Goal: Task Accomplishment & Management: Complete application form

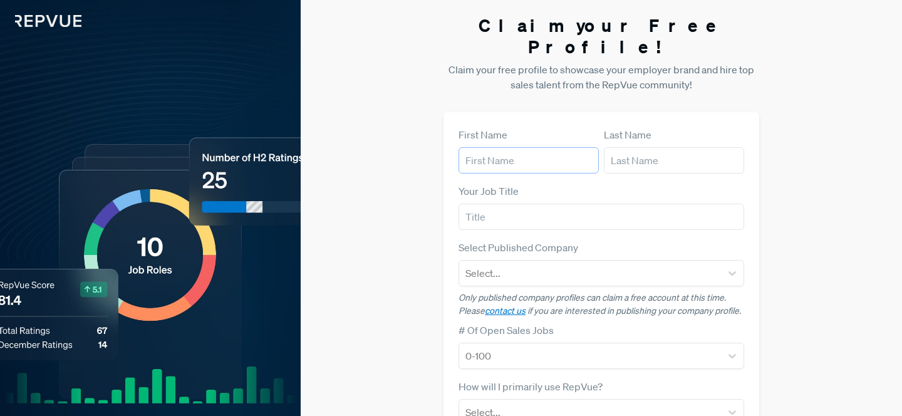
click at [498, 150] on input "text" at bounding box center [529, 160] width 140 height 26
type input "[PERSON_NAME]"
click at [639, 147] on input "text" at bounding box center [674, 160] width 140 height 26
type input "Vernarecci"
click at [635, 204] on input "text" at bounding box center [602, 217] width 286 height 26
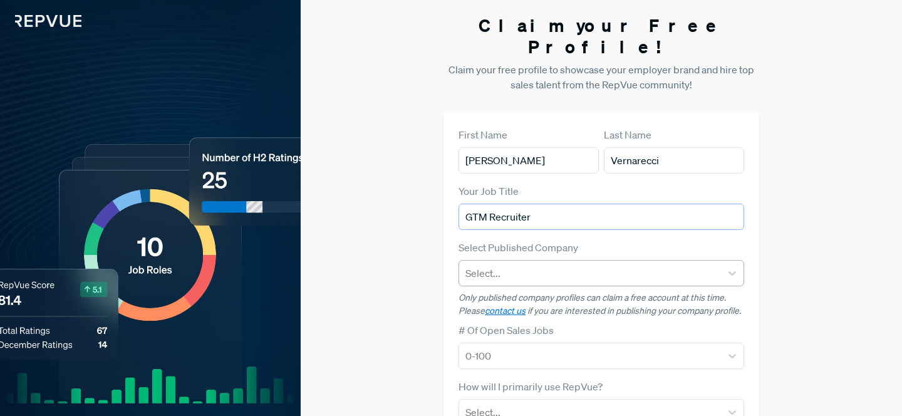
type input "GTM Recruiter"
click at [693, 264] on div at bounding box center [590, 273] width 249 height 18
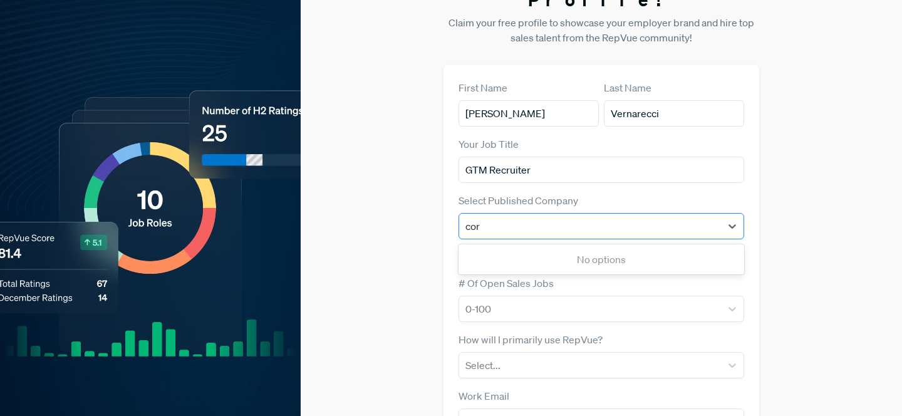
type input "co"
